Goal: Task Accomplishment & Management: Complete application form

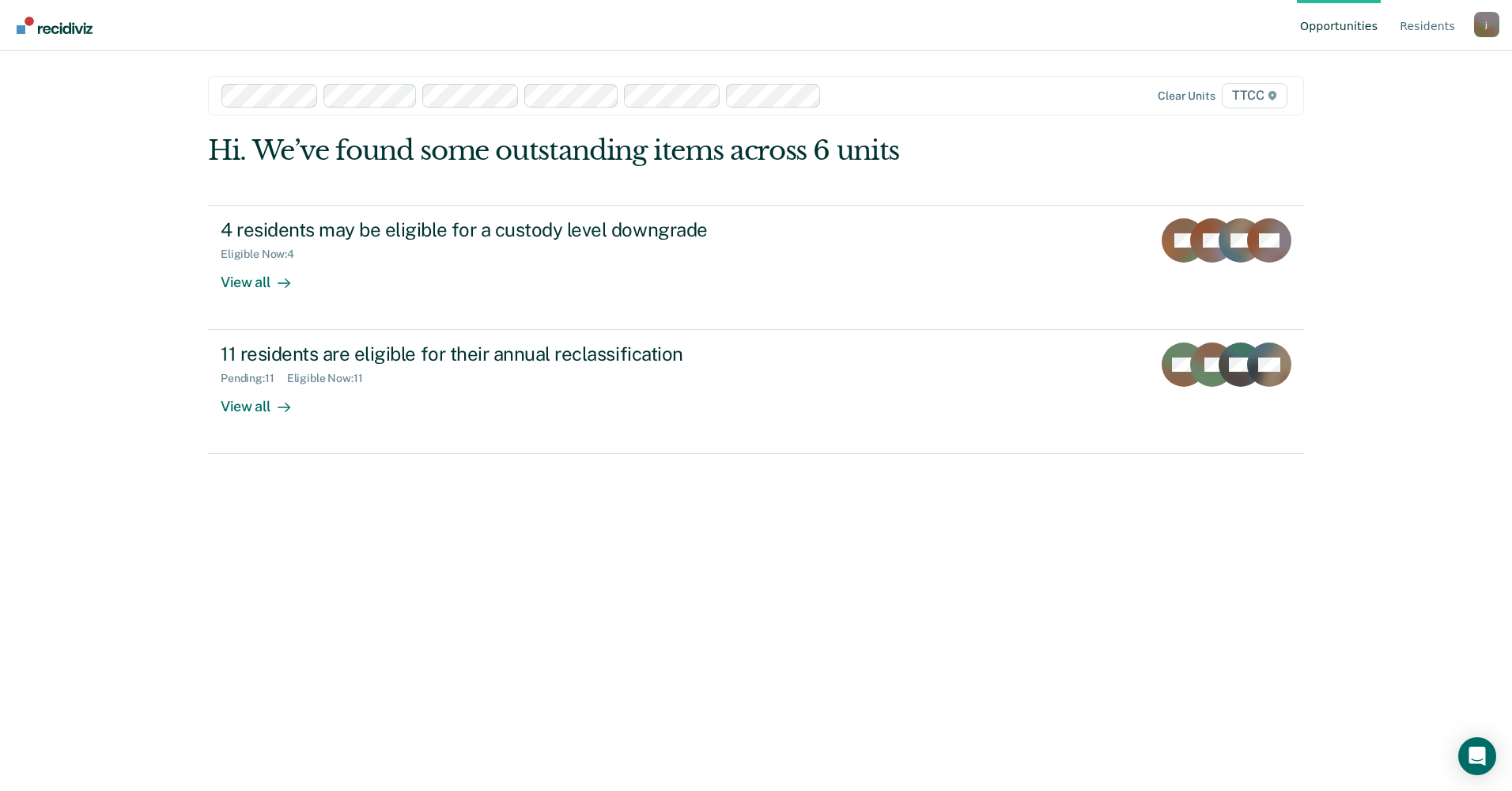
drag, startPoint x: 735, startPoint y: 553, endPoint x: 728, endPoint y: 543, distance: 12.2
click at [735, 552] on div "Hi. We’ve found some outstanding items across 6 units 4 residents may be eligib…" at bounding box center [756, 441] width 1096 height 614
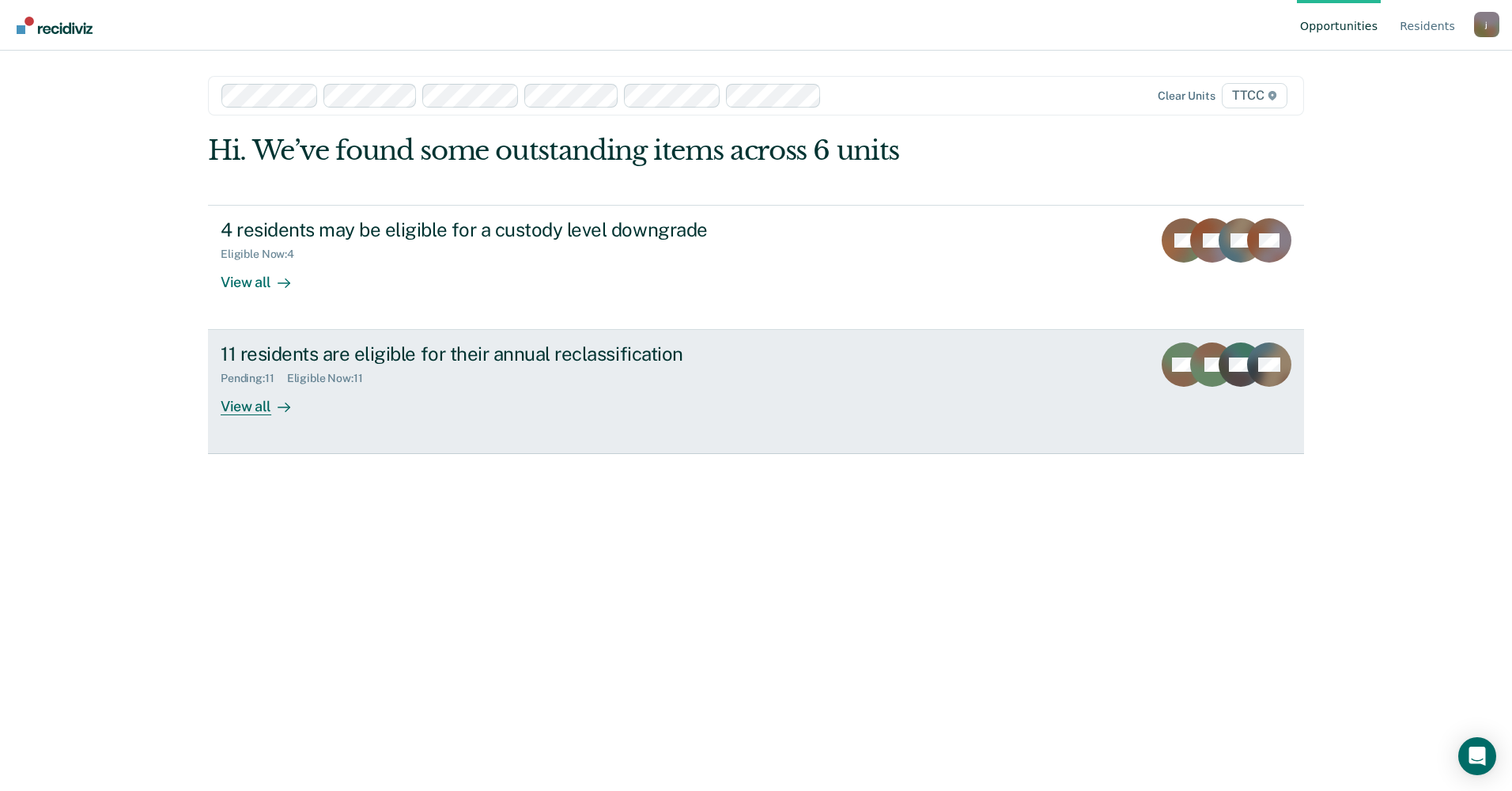
click at [472, 349] on div "11 residents are eligible for their annual reclassification" at bounding box center [498, 353] width 555 height 23
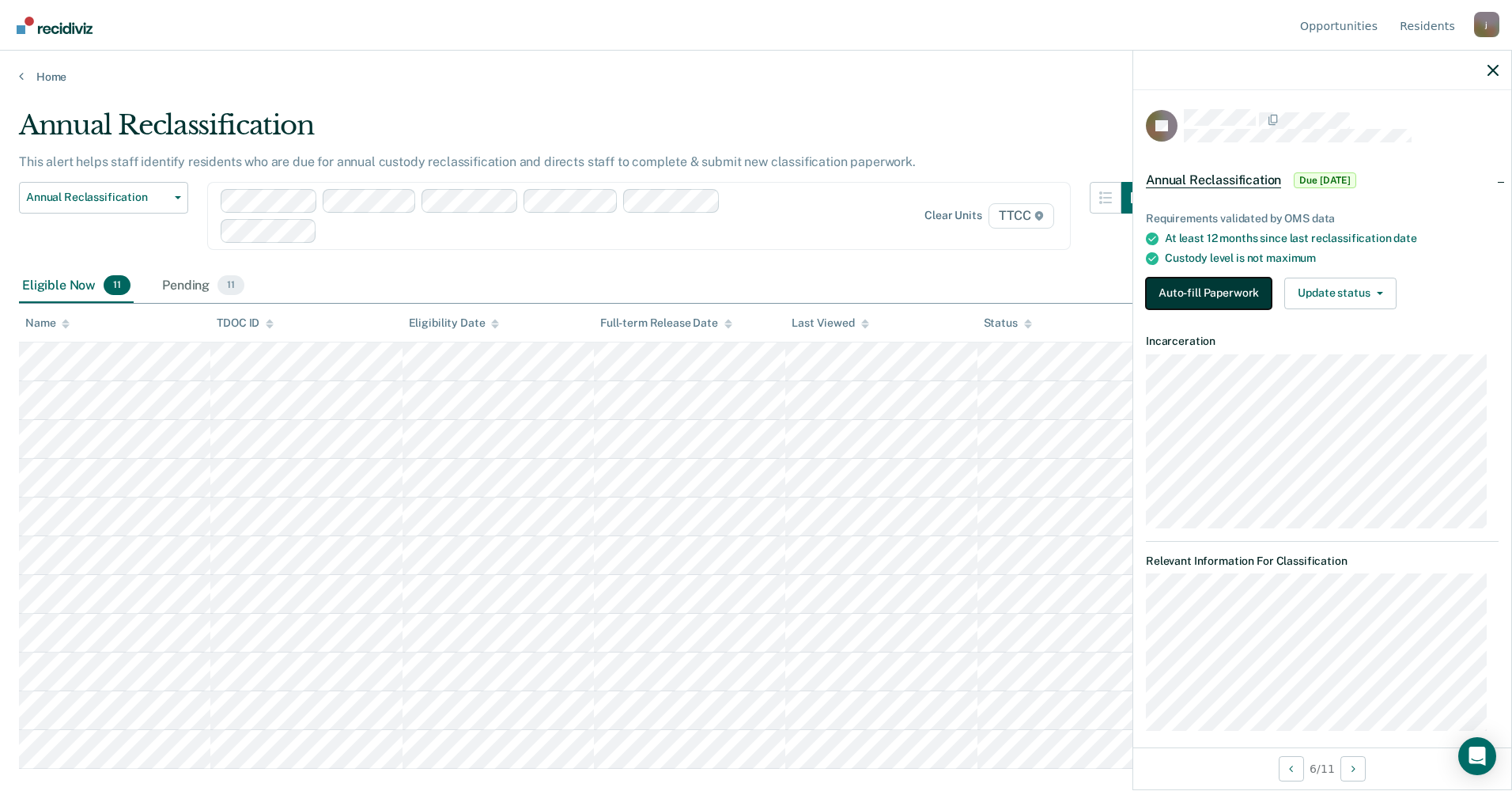
click at [1169, 302] on button "Auto-fill Paperwork" at bounding box center [1209, 293] width 126 height 32
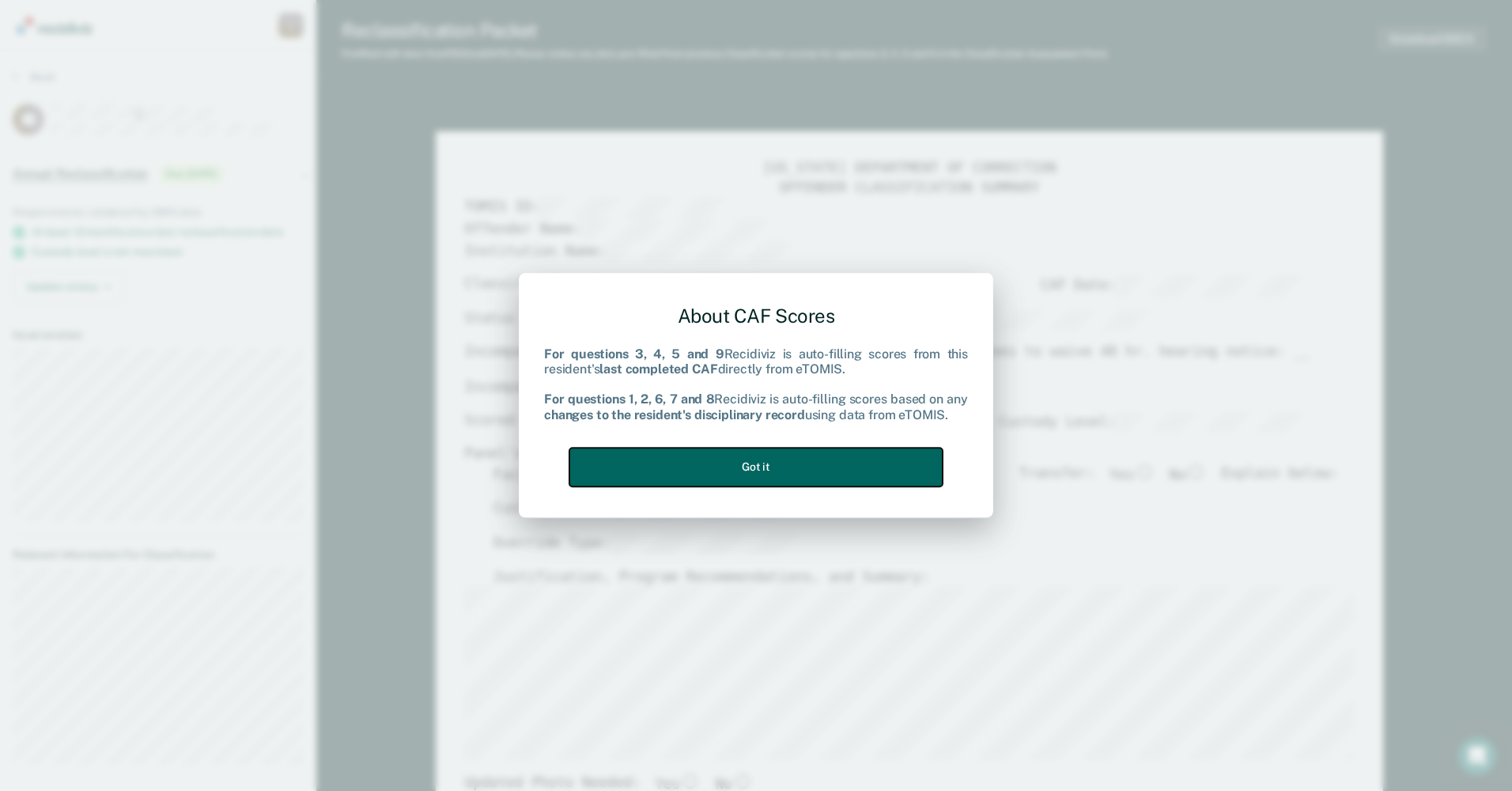
click at [740, 465] on button "Got it" at bounding box center [756, 467] width 373 height 38
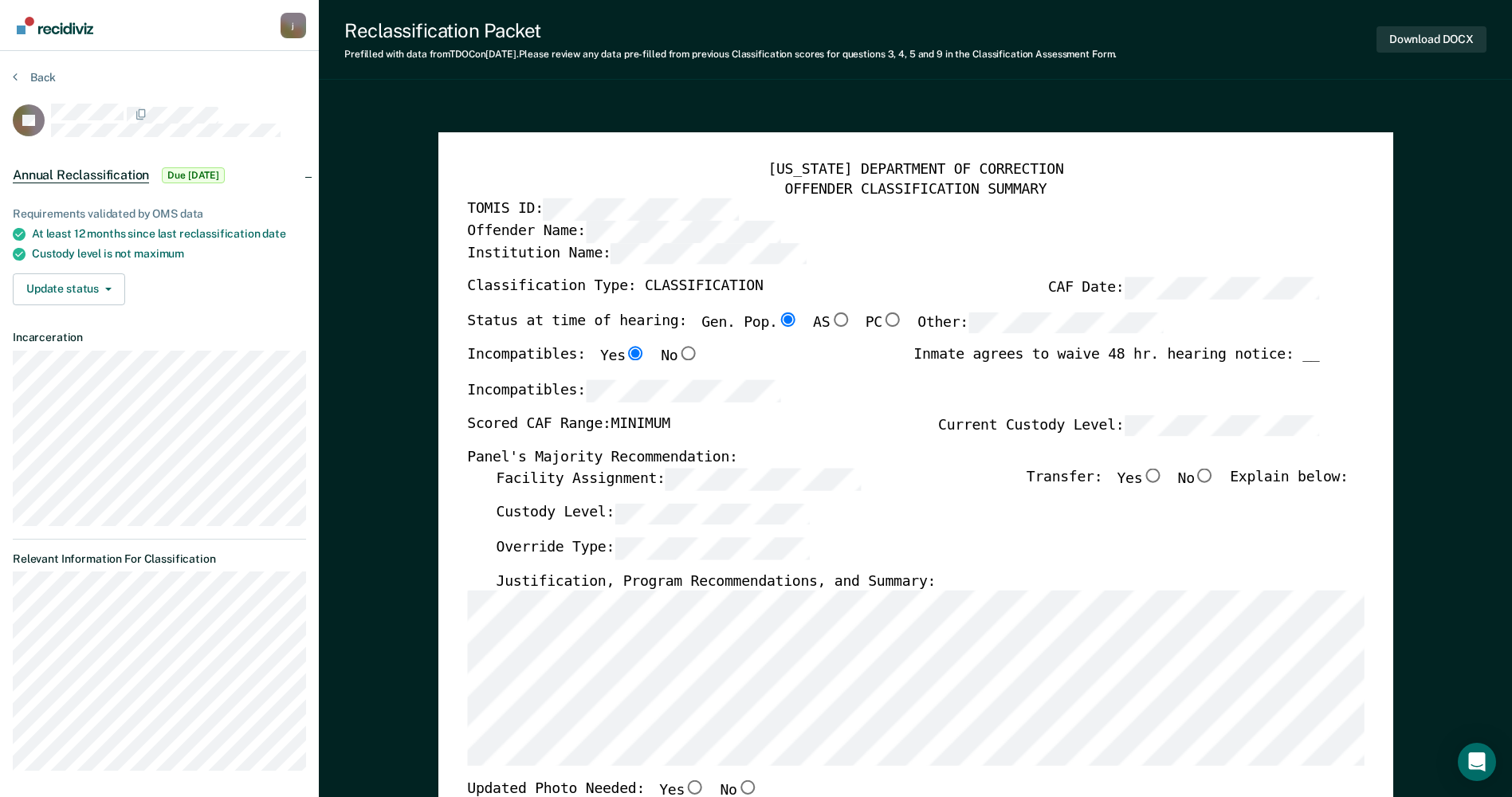
click at [1216, 479] on input "No" at bounding box center [1205, 476] width 21 height 14
type textarea "x"
radio input "true"
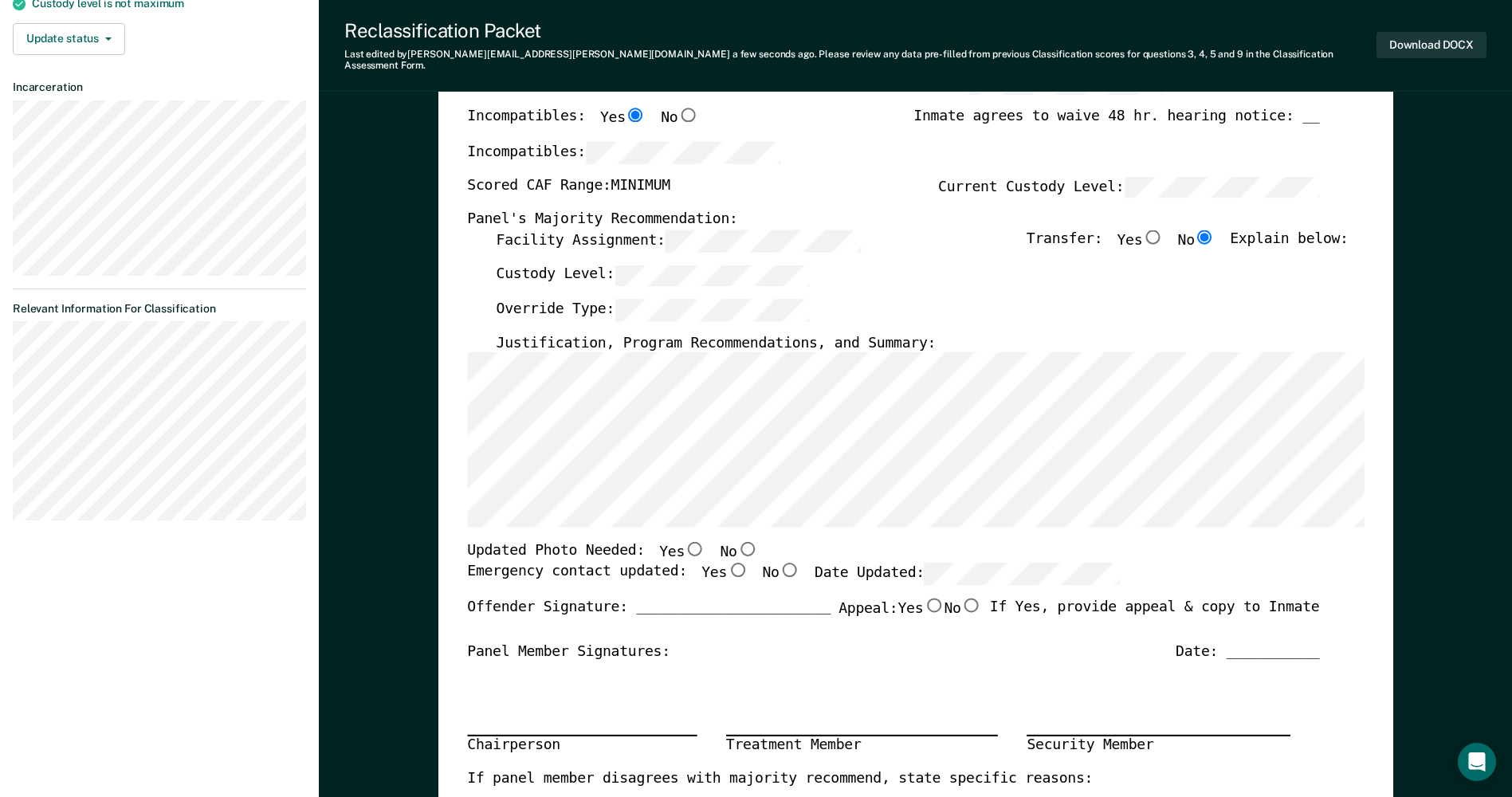
scroll to position [319, 0]
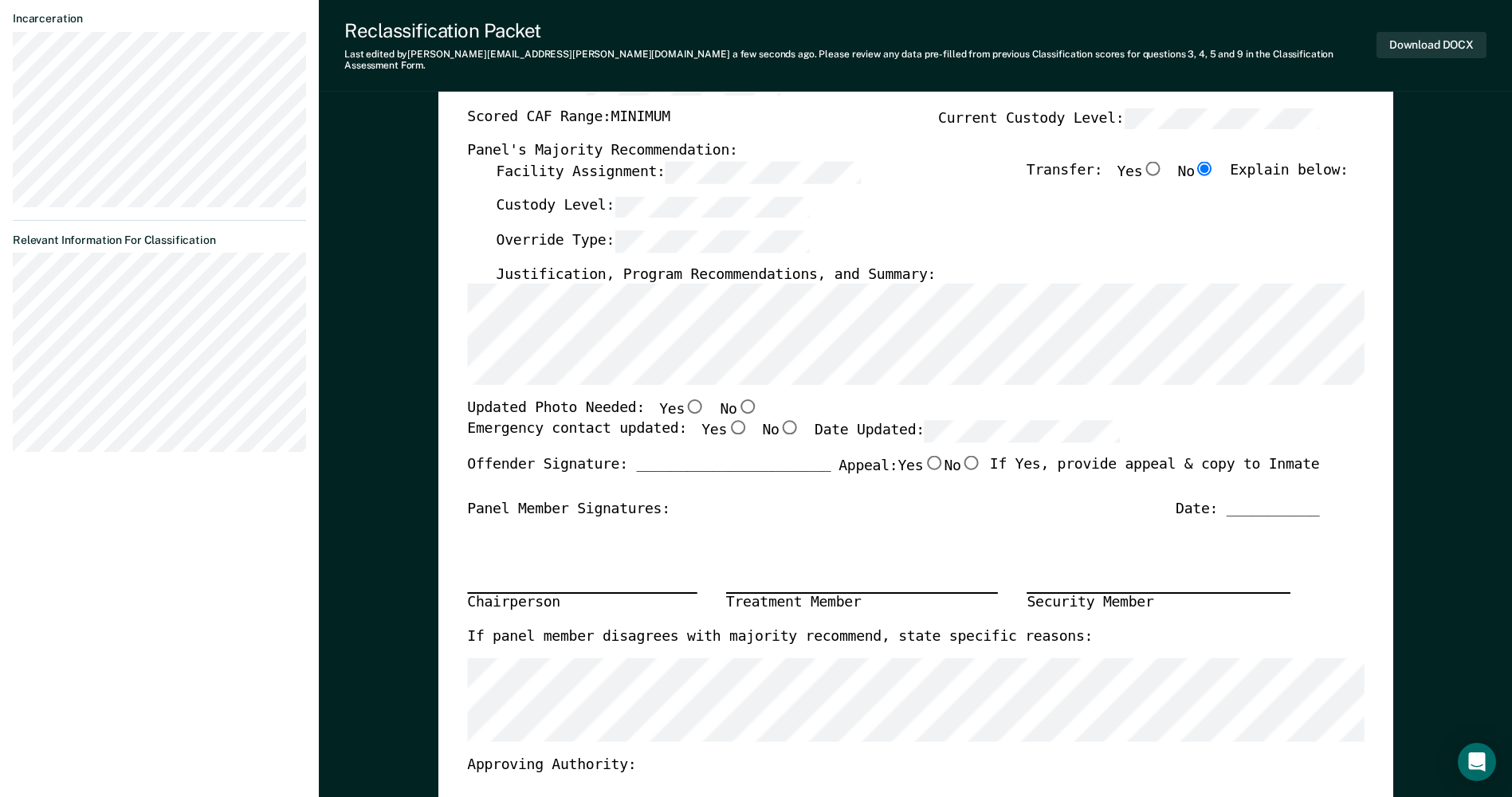
click at [663, 378] on div "[US_STATE] DEPARTMENT OF CORRECTION OFFENDER CLASSIFICATION SUMMARY TOMIS ID: O…" at bounding box center [915, 426] width 897 height 1143
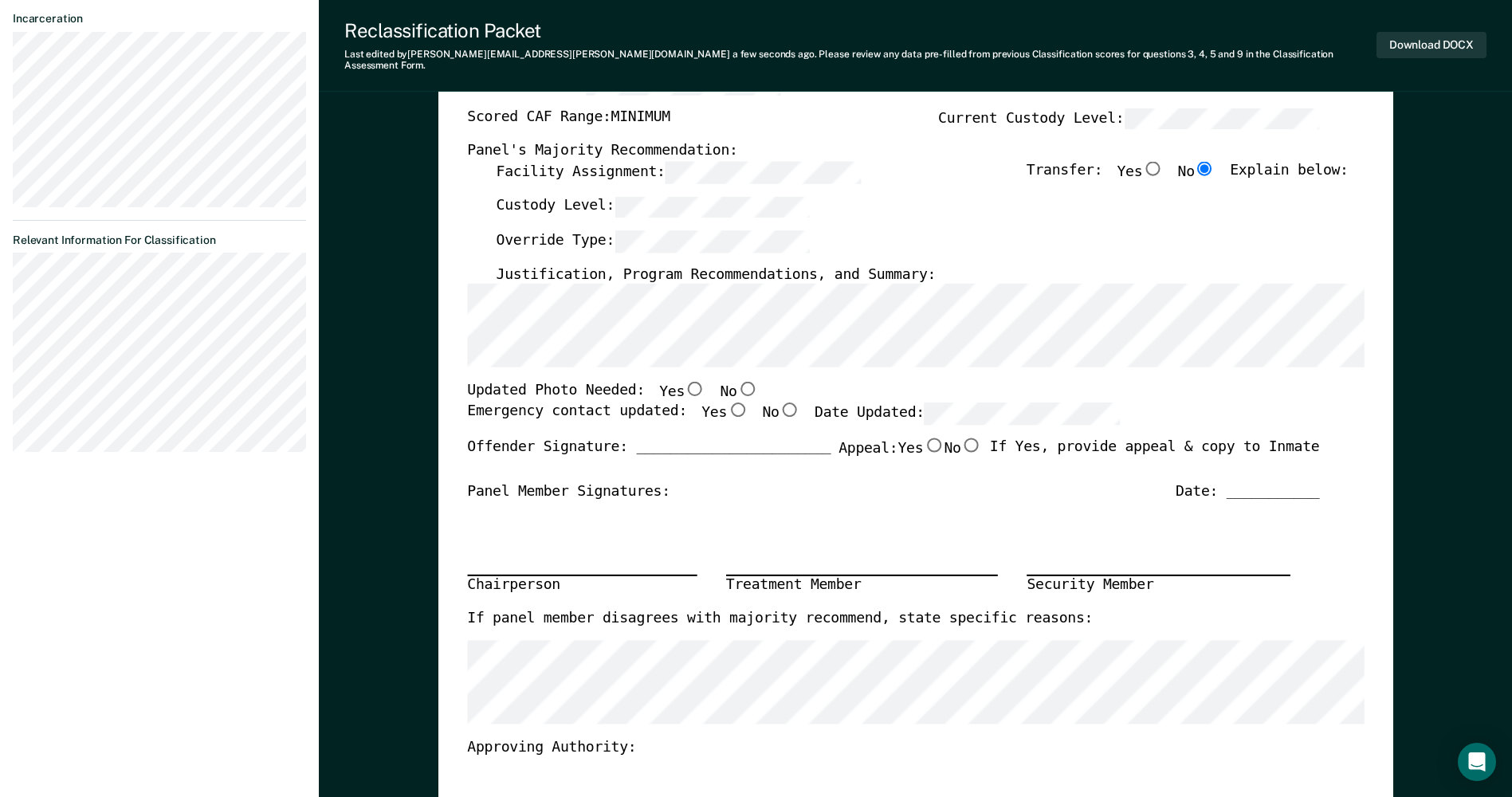
click at [737, 381] on input "No" at bounding box center [747, 388] width 21 height 14
type textarea "x"
radio input "true"
click at [727, 402] on input "Yes" at bounding box center [737, 409] width 21 height 14
type textarea "x"
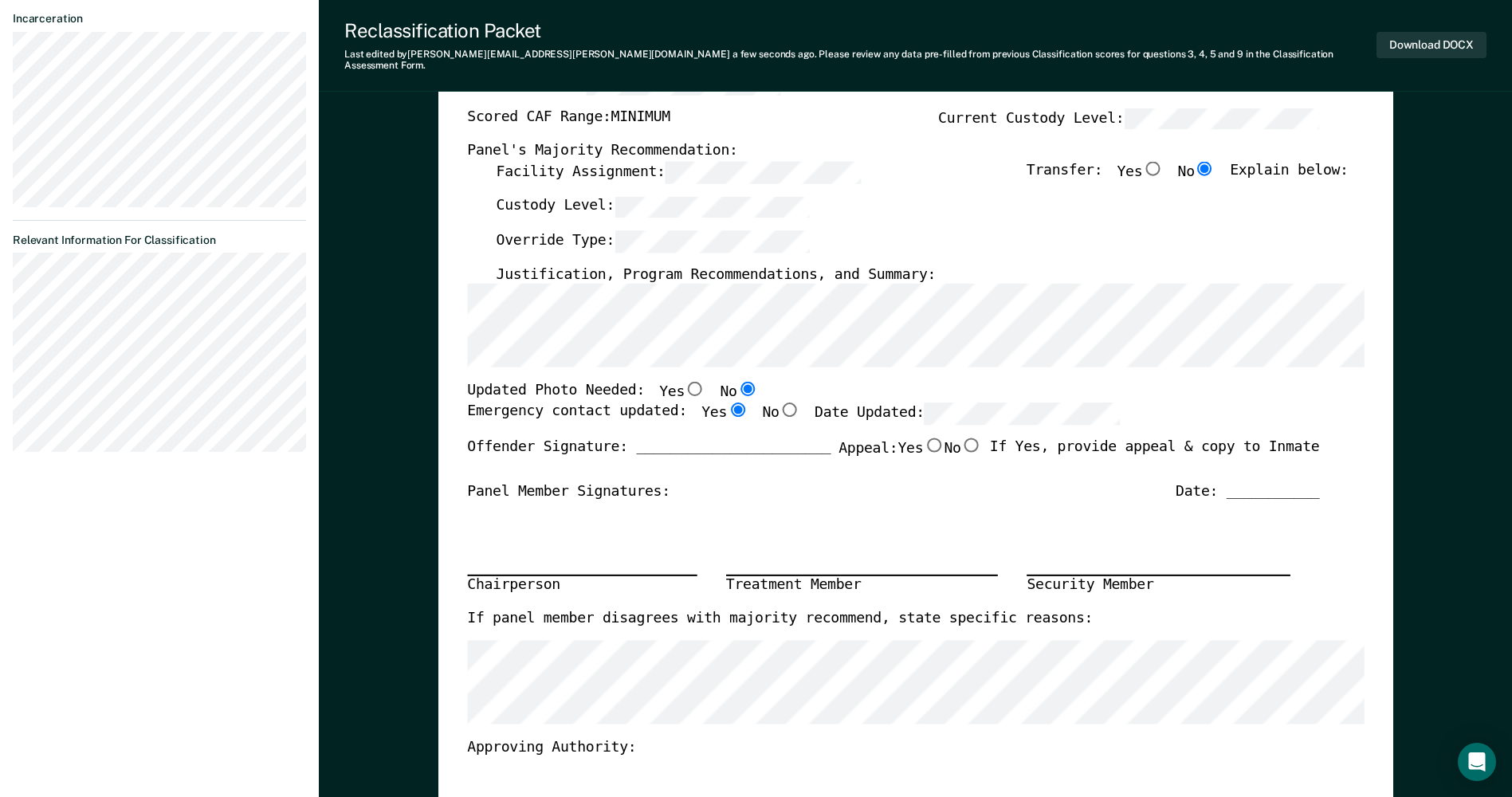
radio input "true"
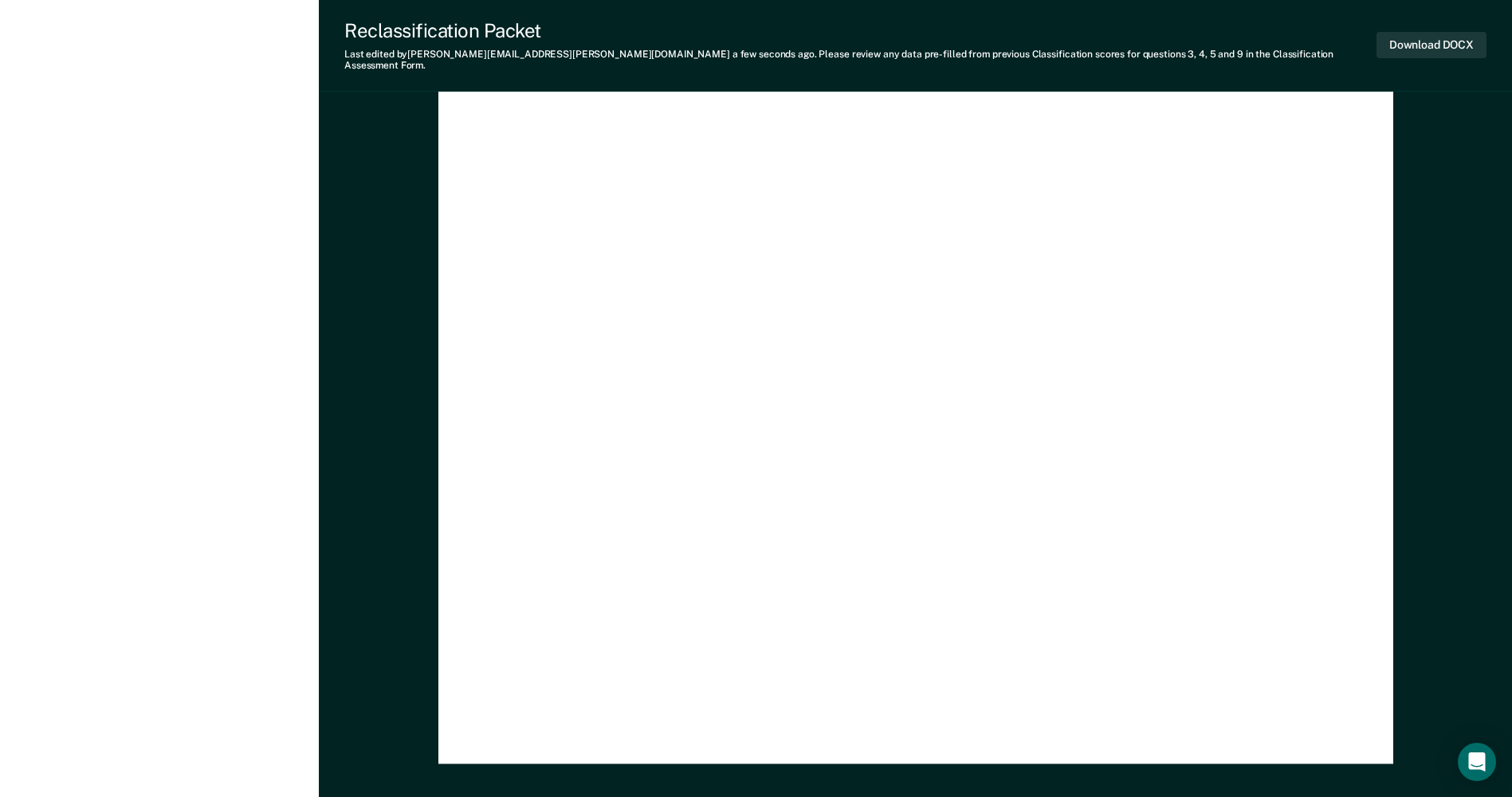
scroll to position [4581, 0]
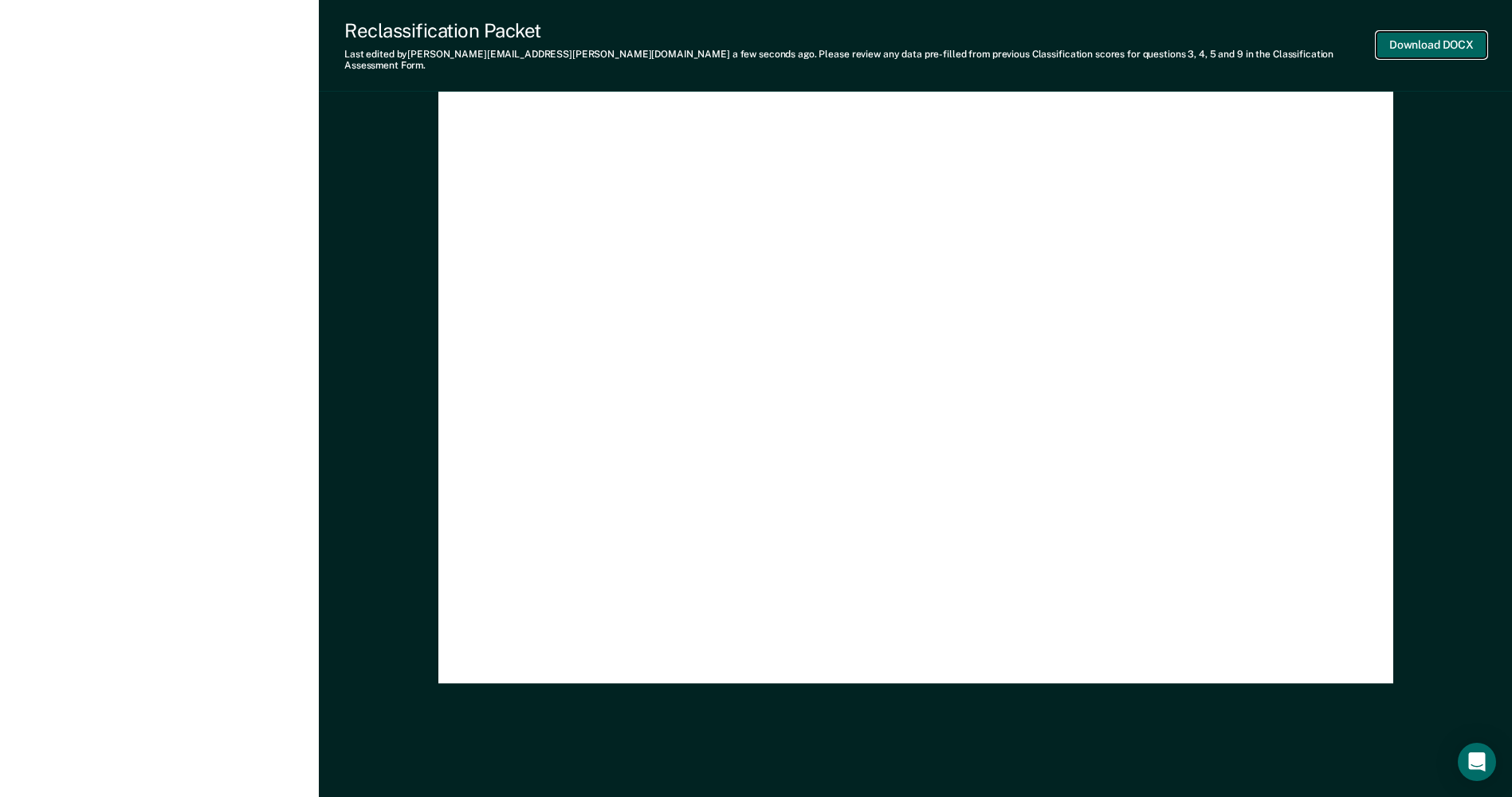
click at [1442, 45] on button "Download DOCX" at bounding box center [1431, 45] width 110 height 26
type textarea "x"
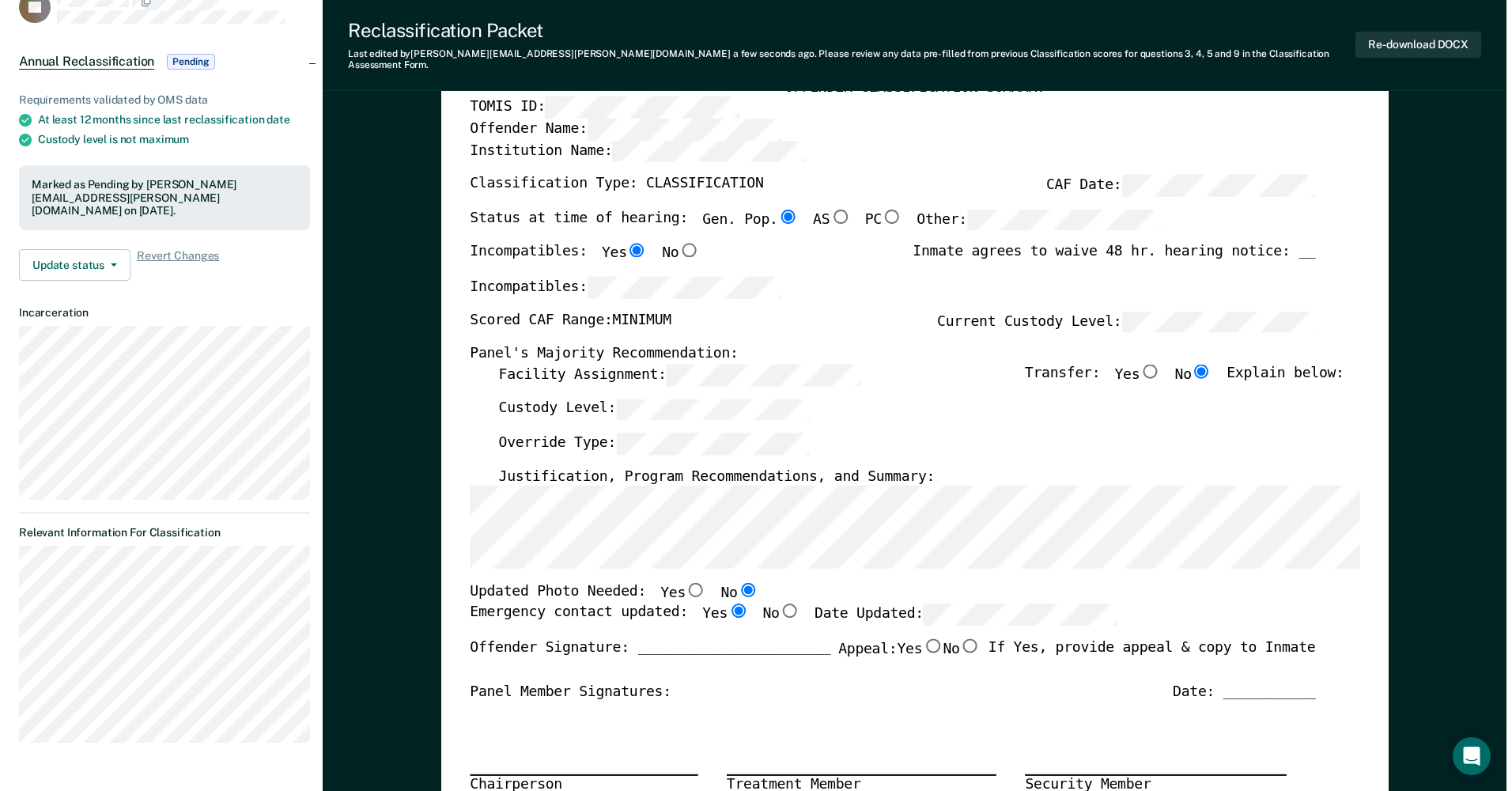
scroll to position [0, 0]
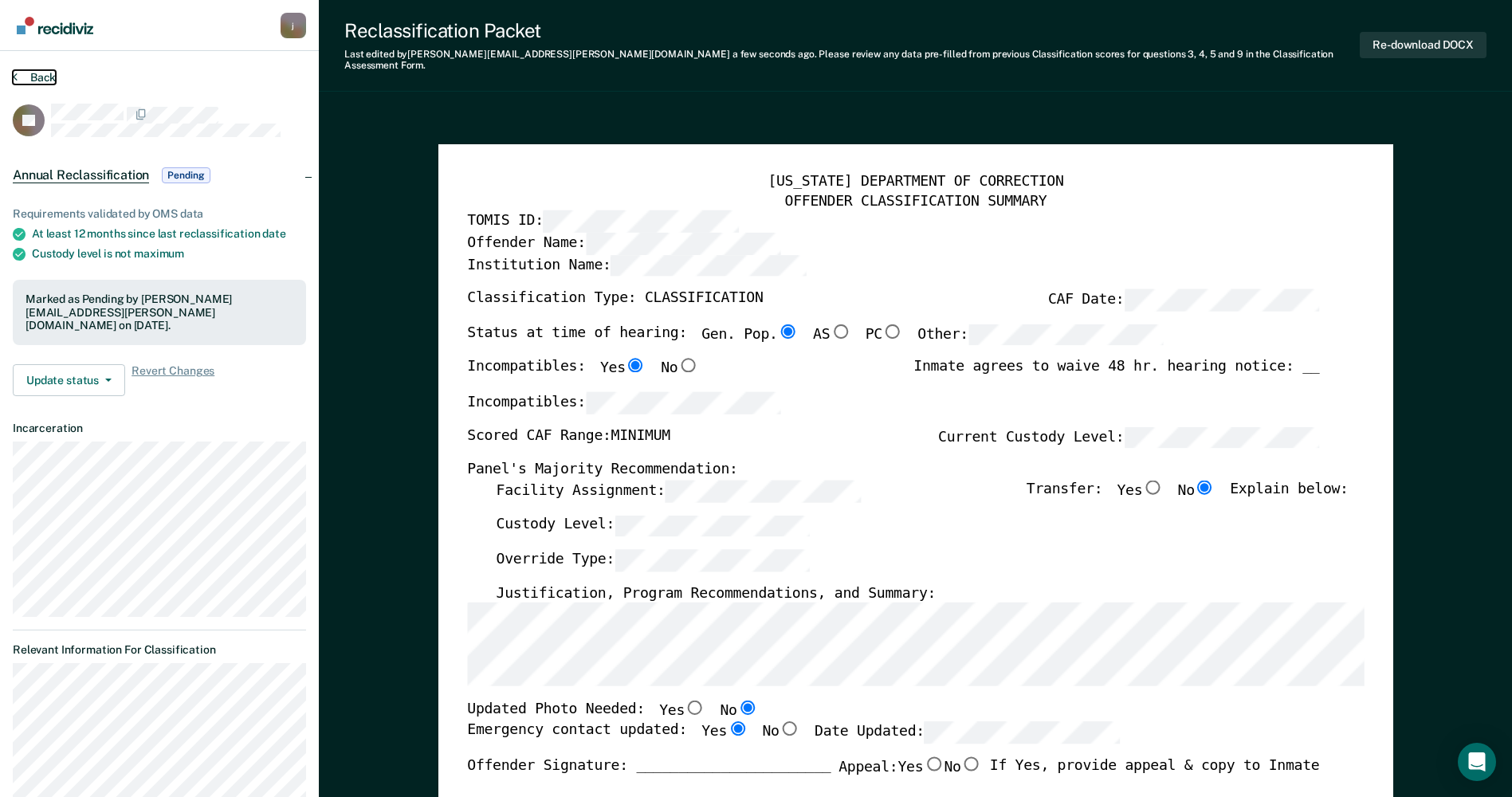
click at [38, 78] on button "Back" at bounding box center [34, 77] width 43 height 14
